Goal: Task Accomplishment & Management: Manage account settings

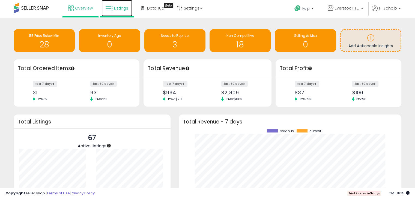
click at [117, 10] on span "Listings" at bounding box center [121, 7] width 14 height 5
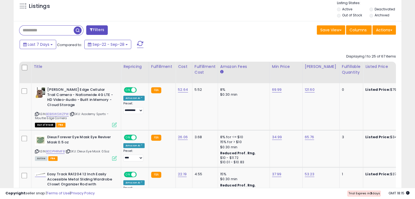
scroll to position [191, 0]
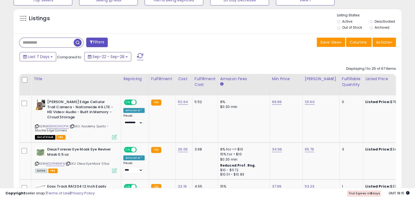
click at [51, 45] on input "text" at bounding box center [46, 43] width 54 height 10
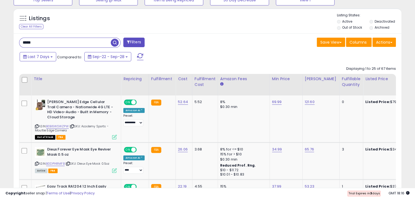
type input "*****"
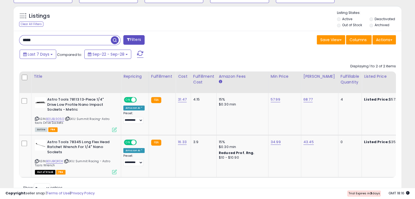
scroll to position [112, 224]
click at [271, 101] on link "57.99" at bounding box center [276, 99] width 10 height 5
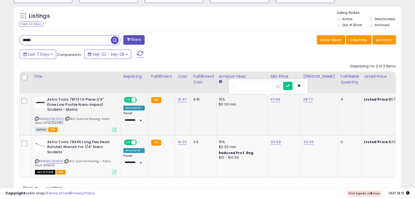
type input "*****"
click at [293, 88] on button "submit" at bounding box center [287, 86] width 9 height 8
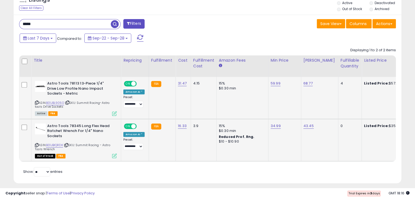
scroll to position [218, 0]
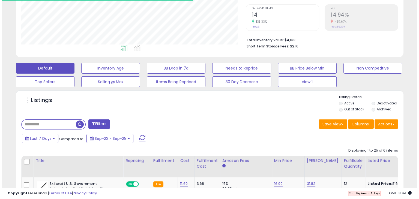
scroll to position [112, 224]
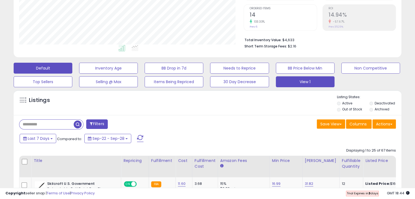
click at [302, 84] on button "View 1" at bounding box center [305, 81] width 59 height 11
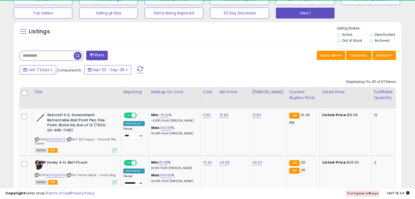
scroll to position [136, 0]
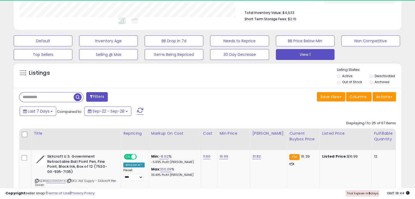
click at [51, 95] on input "text" at bounding box center [46, 98] width 54 height 10
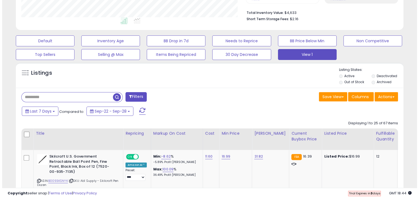
scroll to position [112, 224]
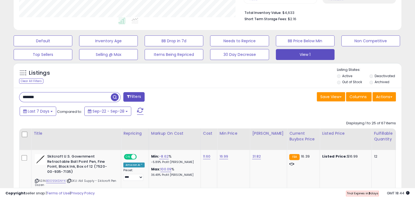
type input "*******"
click at [114, 98] on span "button" at bounding box center [115, 97] width 8 height 8
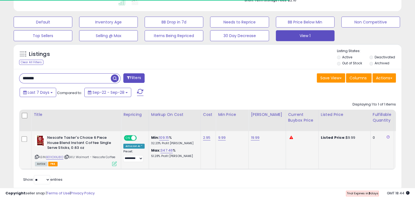
scroll to position [176, 0]
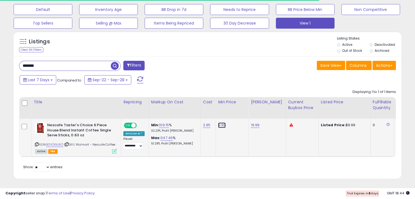
click at [218, 123] on link "9.99" at bounding box center [222, 125] width 8 height 5
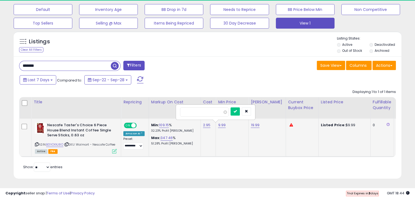
scroll to position [112, 224]
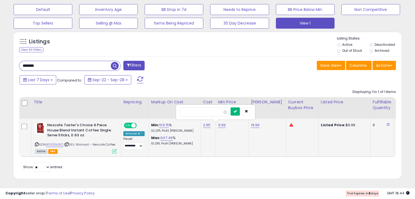
type input "*****"
click at [237, 110] on icon "submit" at bounding box center [235, 111] width 3 height 3
click at [240, 74] on div "Last 7 Days Compared to: Sep-22 - Sep-28" at bounding box center [159, 80] width 283 height 12
